Goal: Task Accomplishment & Management: Complete application form

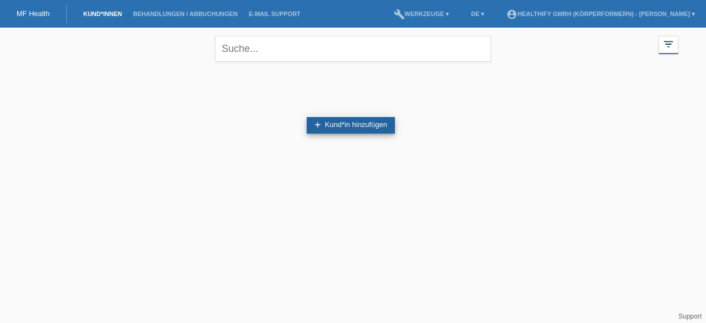
click at [341, 122] on link "add Kund*in hinzufügen" at bounding box center [351, 125] width 88 height 17
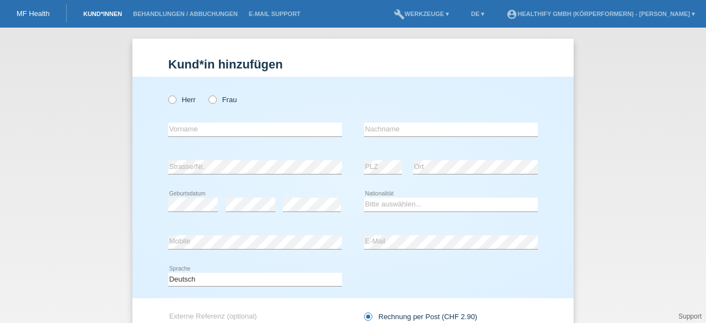
click at [118, 10] on link "Kund*innen" at bounding box center [103, 13] width 50 height 7
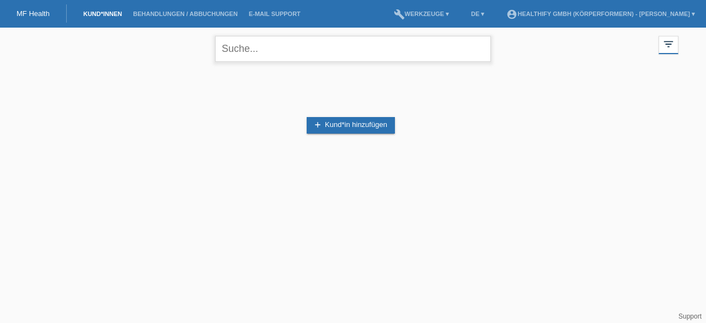
click at [271, 53] on input "text" at bounding box center [353, 49] width 276 height 26
type input "a"
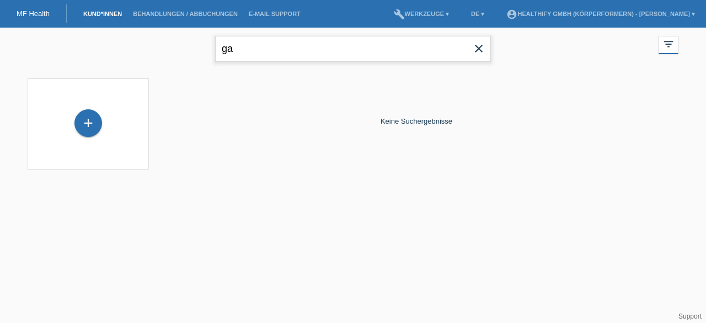
type input "g"
type input "[PERSON_NAME]"
click at [96, 128] on div "+" at bounding box center [88, 123] width 28 height 28
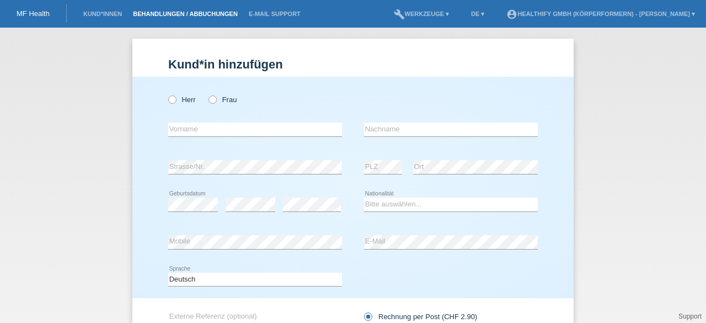
click at [161, 13] on link "Behandlungen / Abbuchungen" at bounding box center [185, 13] width 116 height 7
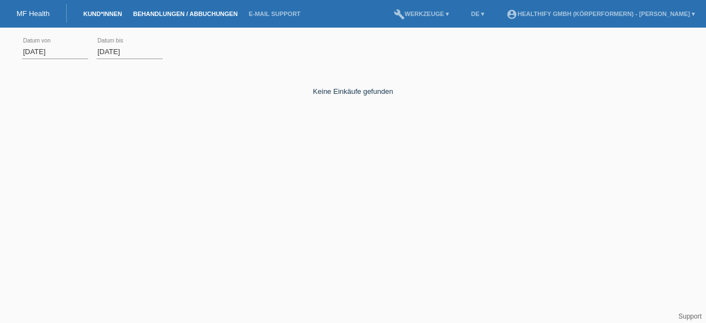
click at [102, 15] on link "Kund*innen" at bounding box center [103, 13] width 50 height 7
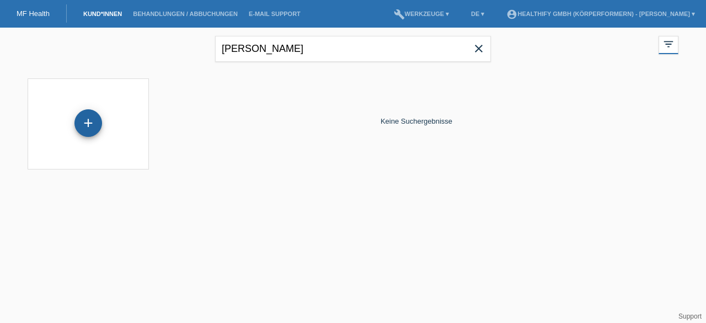
click at [88, 126] on div "+" at bounding box center [88, 123] width 28 height 28
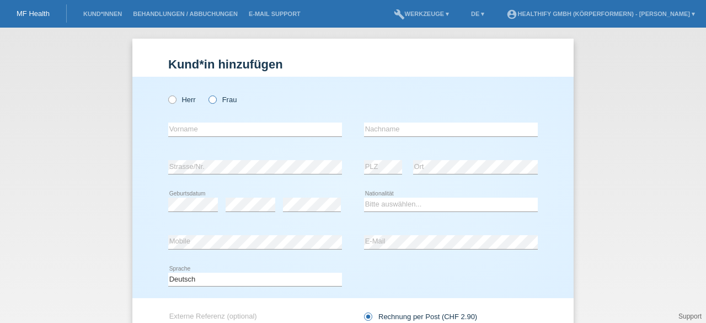
click at [207, 94] on icon at bounding box center [207, 94] width 0 height 0
click at [210, 99] on input "Frau" at bounding box center [212, 98] width 7 height 7
radio input "true"
click at [200, 134] on input "text" at bounding box center [255, 129] width 174 height 14
type input "Alessandra"
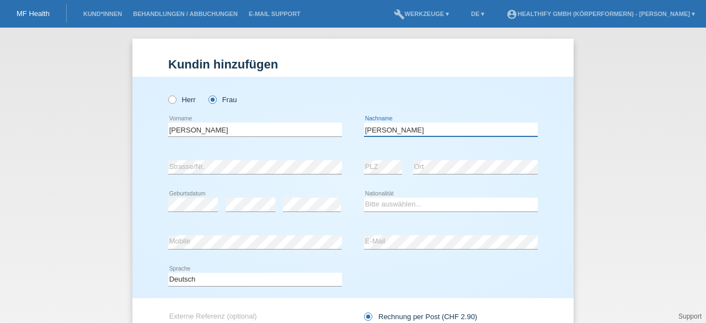
type input "Gartmann"
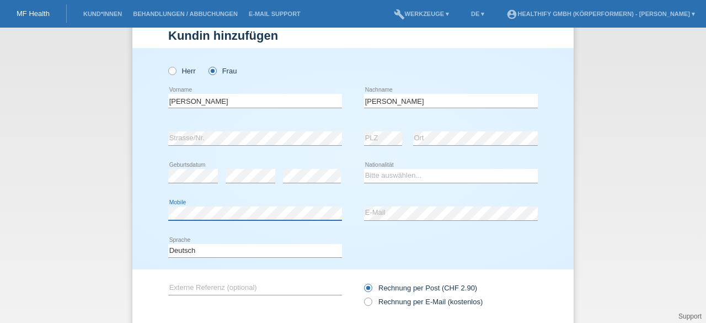
scroll to position [30, 0]
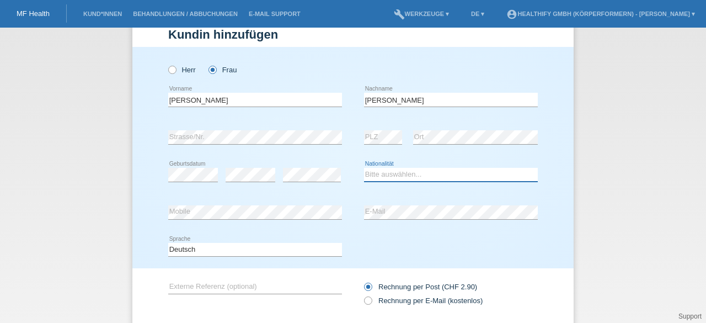
click at [389, 173] on select "Bitte auswählen... Schweiz Deutschland Liechtenstein Österreich ------------ Af…" at bounding box center [451, 174] width 174 height 13
select select "CH"
click at [364, 168] on select "Bitte auswählen... Schweiz Deutschland Liechtenstein Österreich ------------ Af…" at bounding box center [451, 174] width 174 height 13
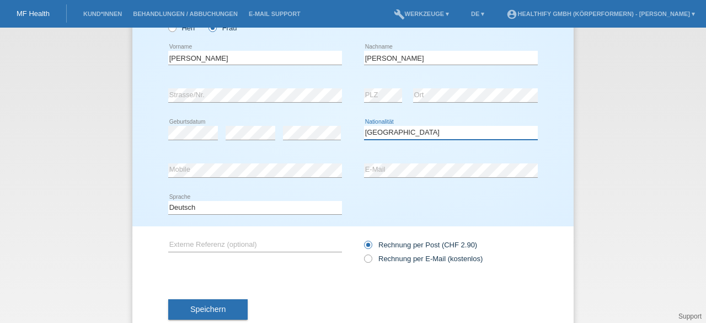
scroll to position [72, 0]
click at [385, 260] on label "Rechnung per E-Mail (kostenlos)" at bounding box center [423, 258] width 119 height 8
click at [371, 260] on input "Rechnung per E-Mail (kostenlos)" at bounding box center [367, 261] width 7 height 14
radio input "true"
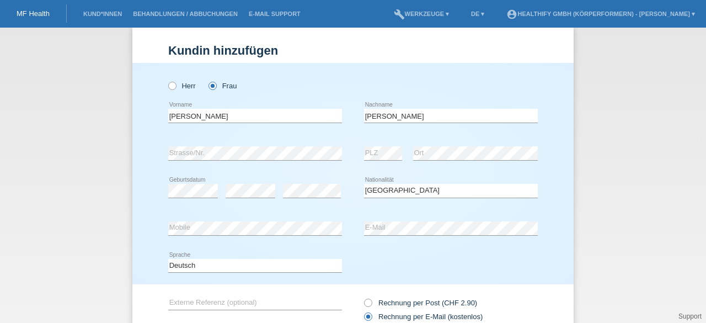
scroll to position [7, 0]
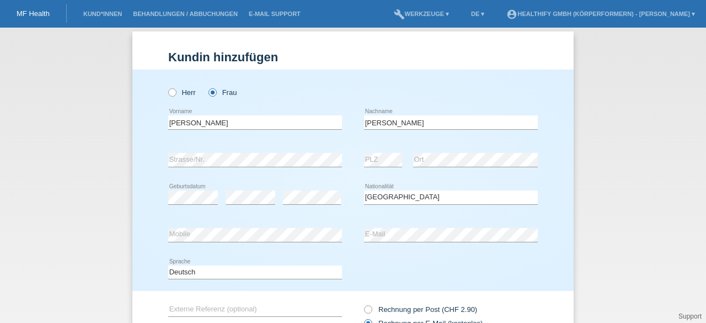
click at [288, 215] on div "error" at bounding box center [312, 198] width 58 height 38
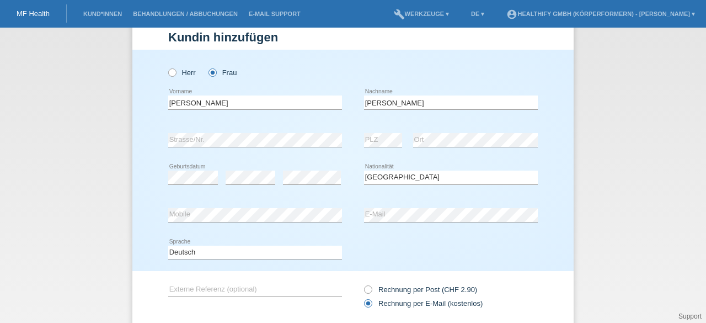
scroll to position [28, 0]
click at [362, 283] on icon at bounding box center [362, 283] width 0 height 0
click at [365, 291] on input "Rechnung per Post (CHF 2.90)" at bounding box center [367, 292] width 7 height 14
radio input "true"
click at [362, 297] on icon at bounding box center [362, 297] width 0 height 0
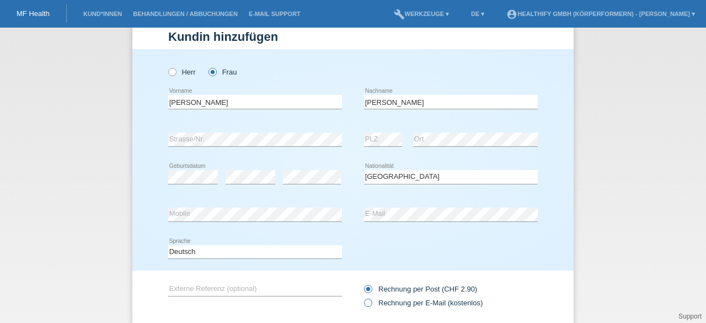
click at [366, 303] on input "Rechnung per E-Mail (kostenlos)" at bounding box center [367, 305] width 7 height 14
radio input "true"
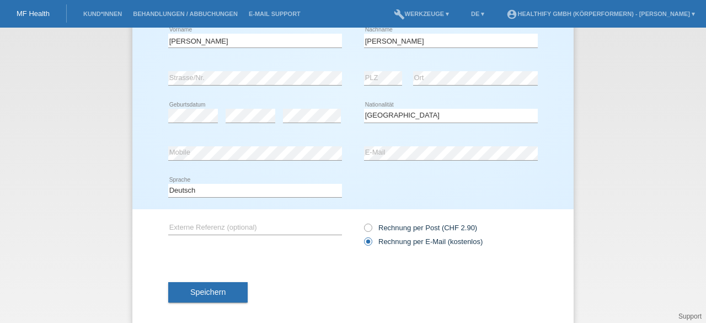
scroll to position [100, 0]
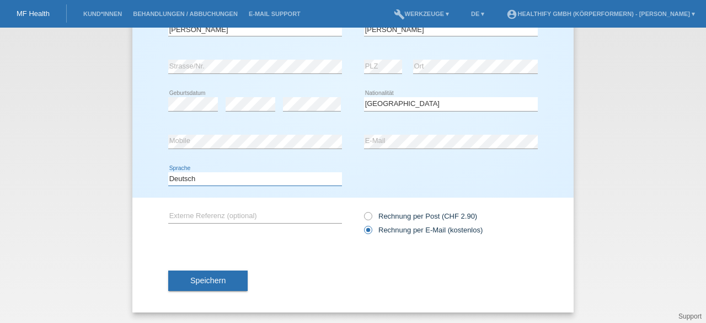
click at [227, 180] on select "Deutsch Français Italiano English" at bounding box center [255, 178] width 174 height 13
click at [168, 172] on select "Deutsch Français Italiano English" at bounding box center [255, 178] width 174 height 13
click at [190, 282] on span "Speichern" at bounding box center [207, 280] width 35 height 9
